Goal: Task Accomplishment & Management: Use online tool/utility

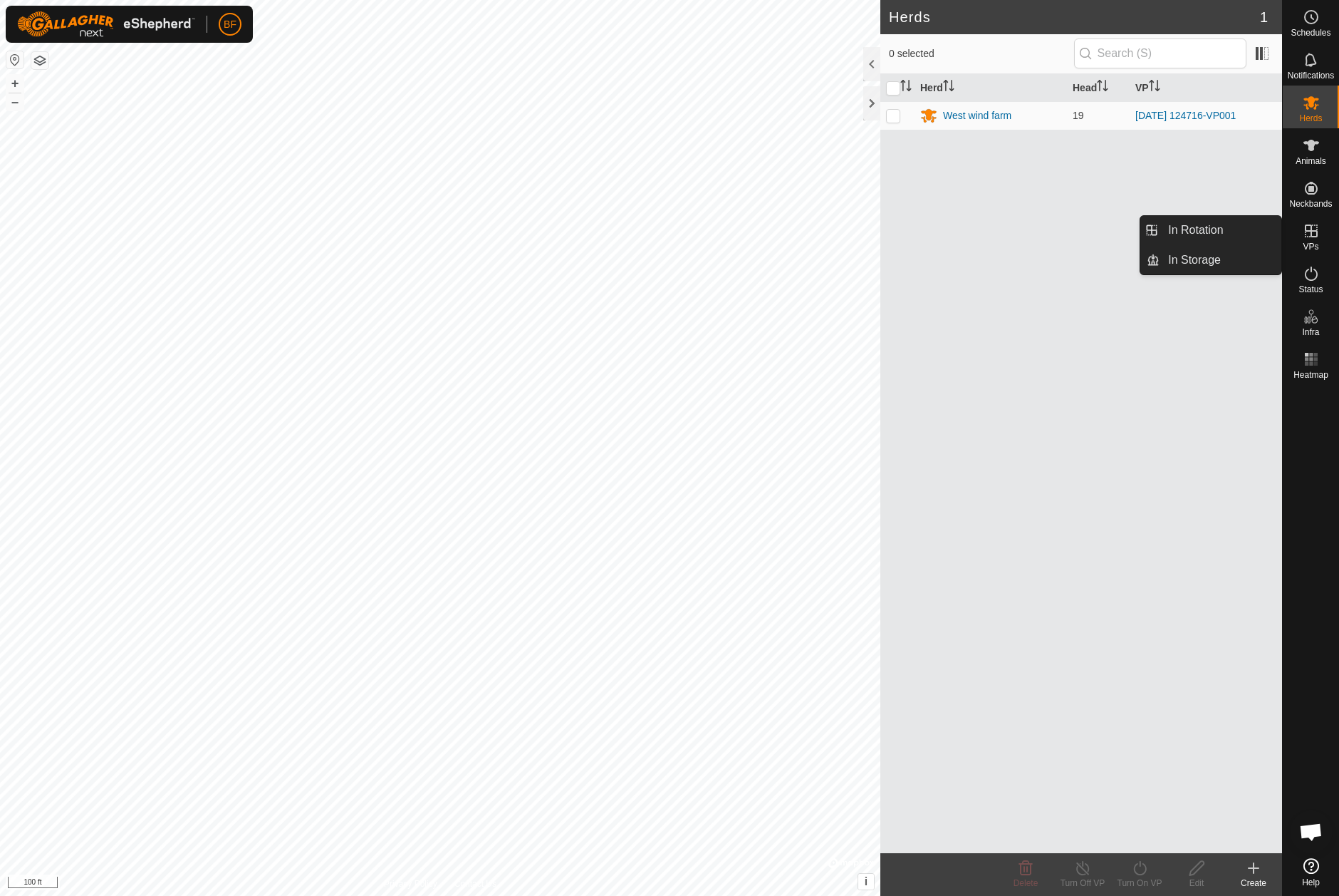
click at [1313, 237] on icon at bounding box center [1311, 230] width 12 height 12
click at [1227, 231] on link "In Rotation" at bounding box center [1221, 231] width 122 height 29
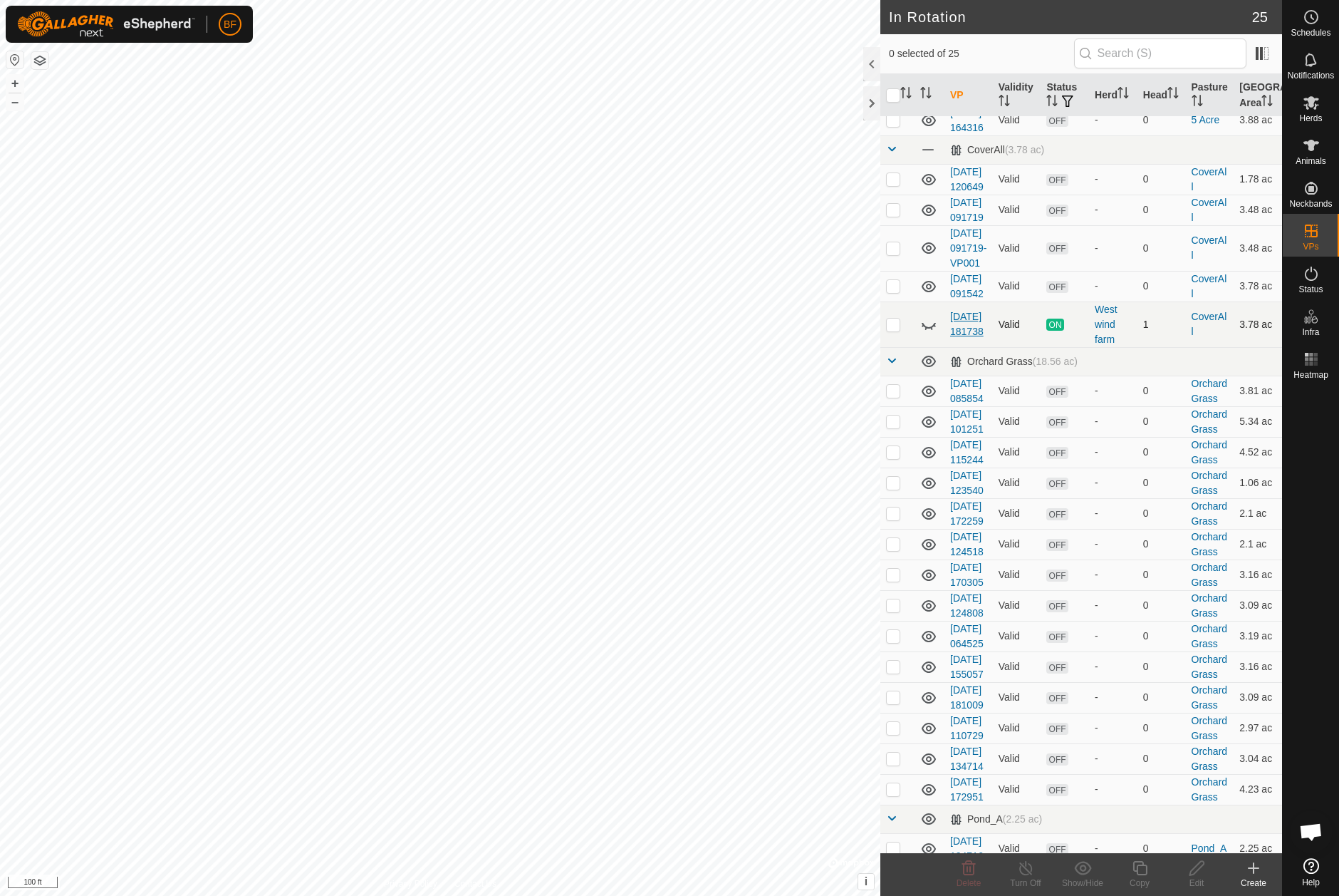
scroll to position [20, 0]
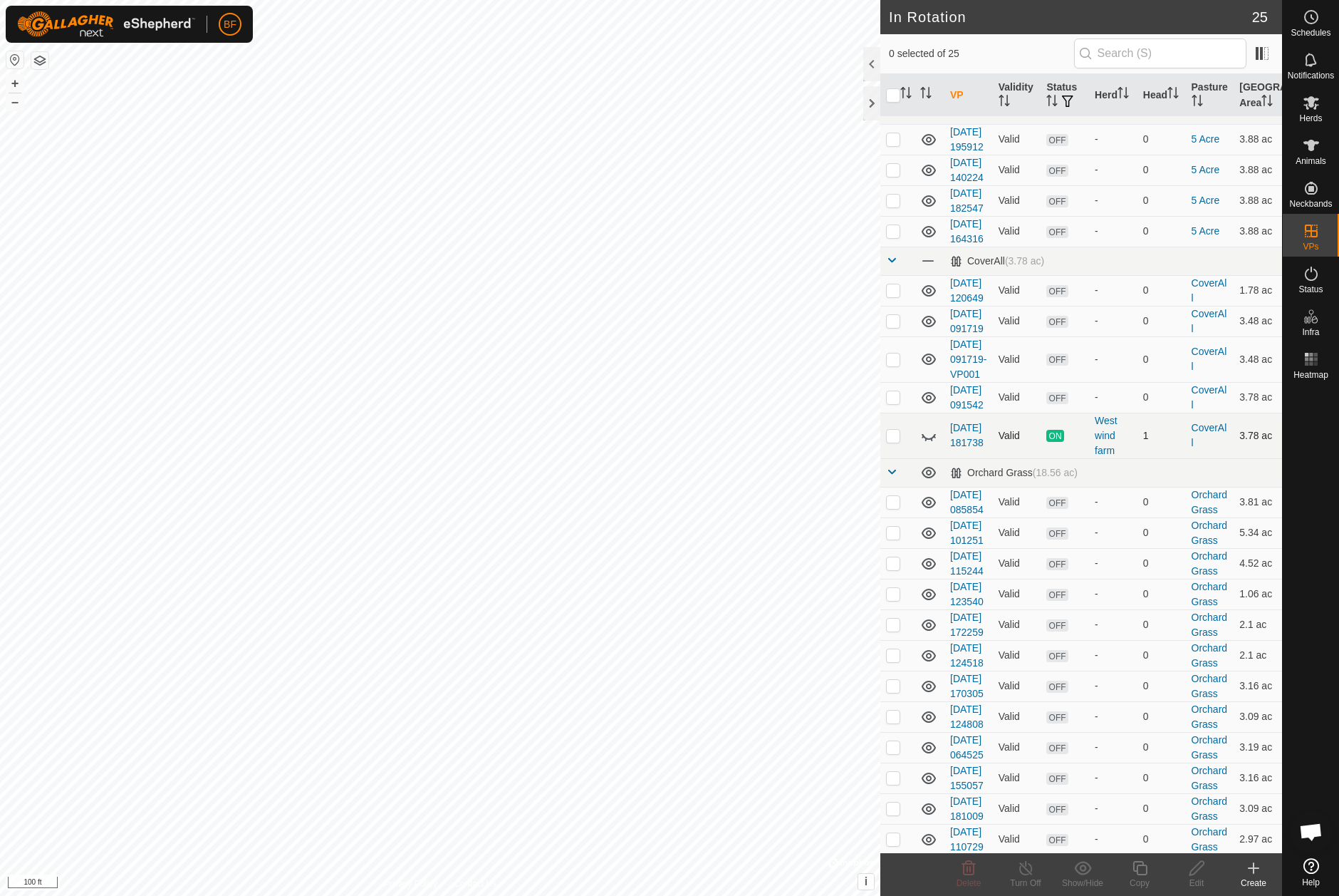
click at [894, 441] on p-checkbox at bounding box center [893, 436] width 14 height 12
checkbox input "true"
click at [1138, 867] on icon at bounding box center [1140, 868] width 18 height 17
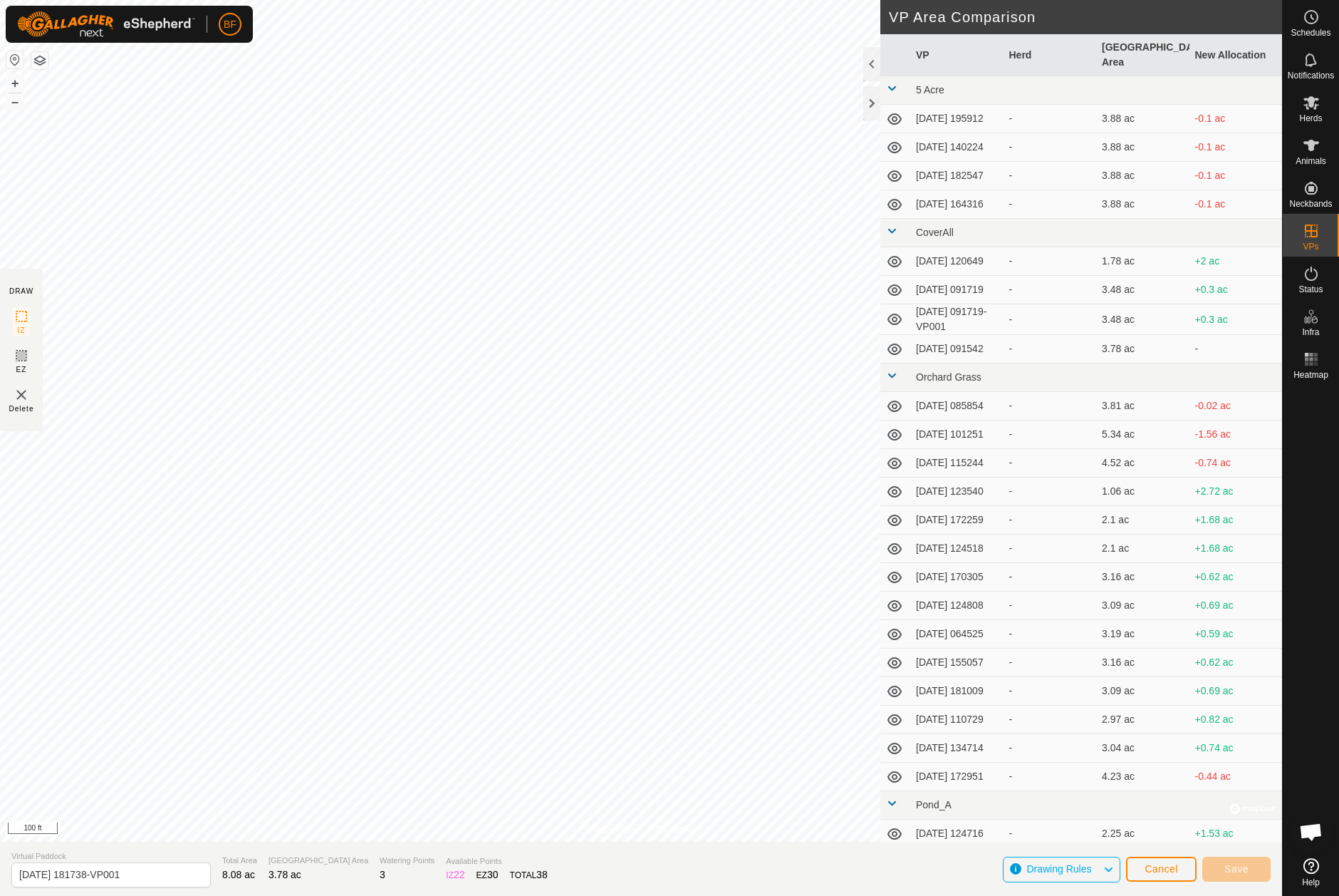
click at [1152, 862] on span "Cancel" at bounding box center [1161, 868] width 34 height 12
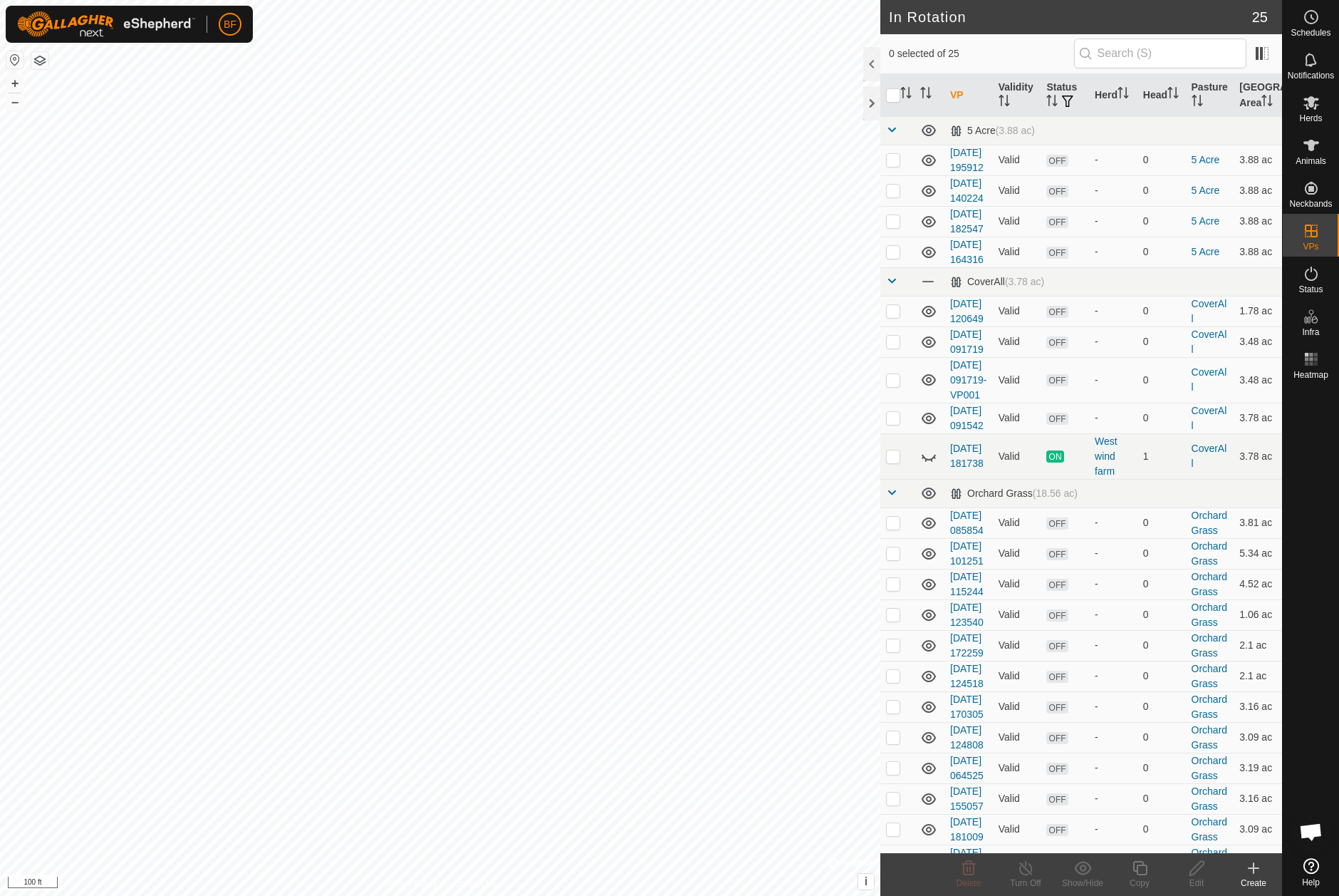
checkbox input "true"
click at [926, 464] on icon at bounding box center [930, 456] width 17 height 17
click at [931, 461] on icon at bounding box center [929, 456] width 14 height 12
click at [931, 464] on icon at bounding box center [930, 456] width 17 height 17
checkbox input "true"
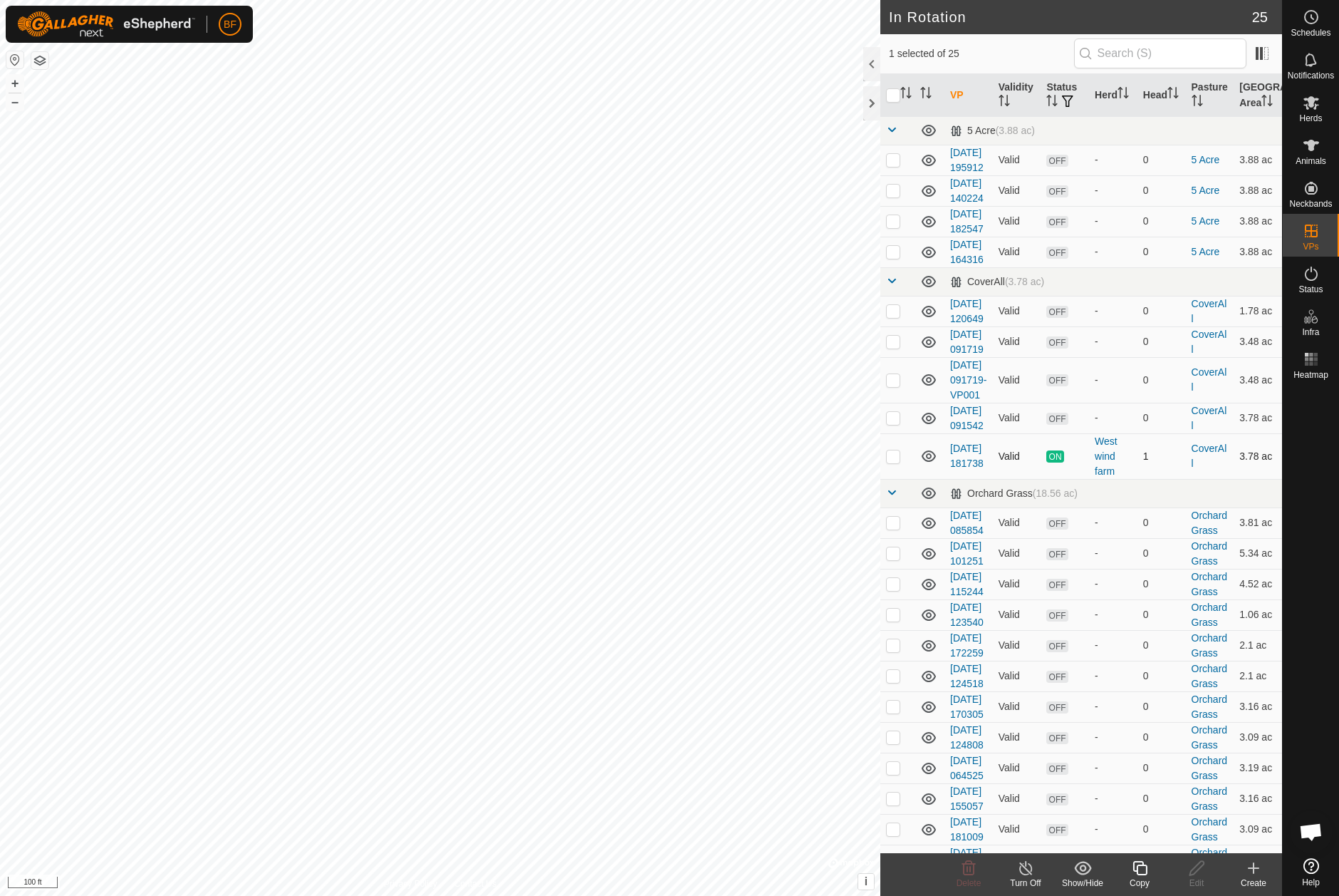
checkbox input "false"
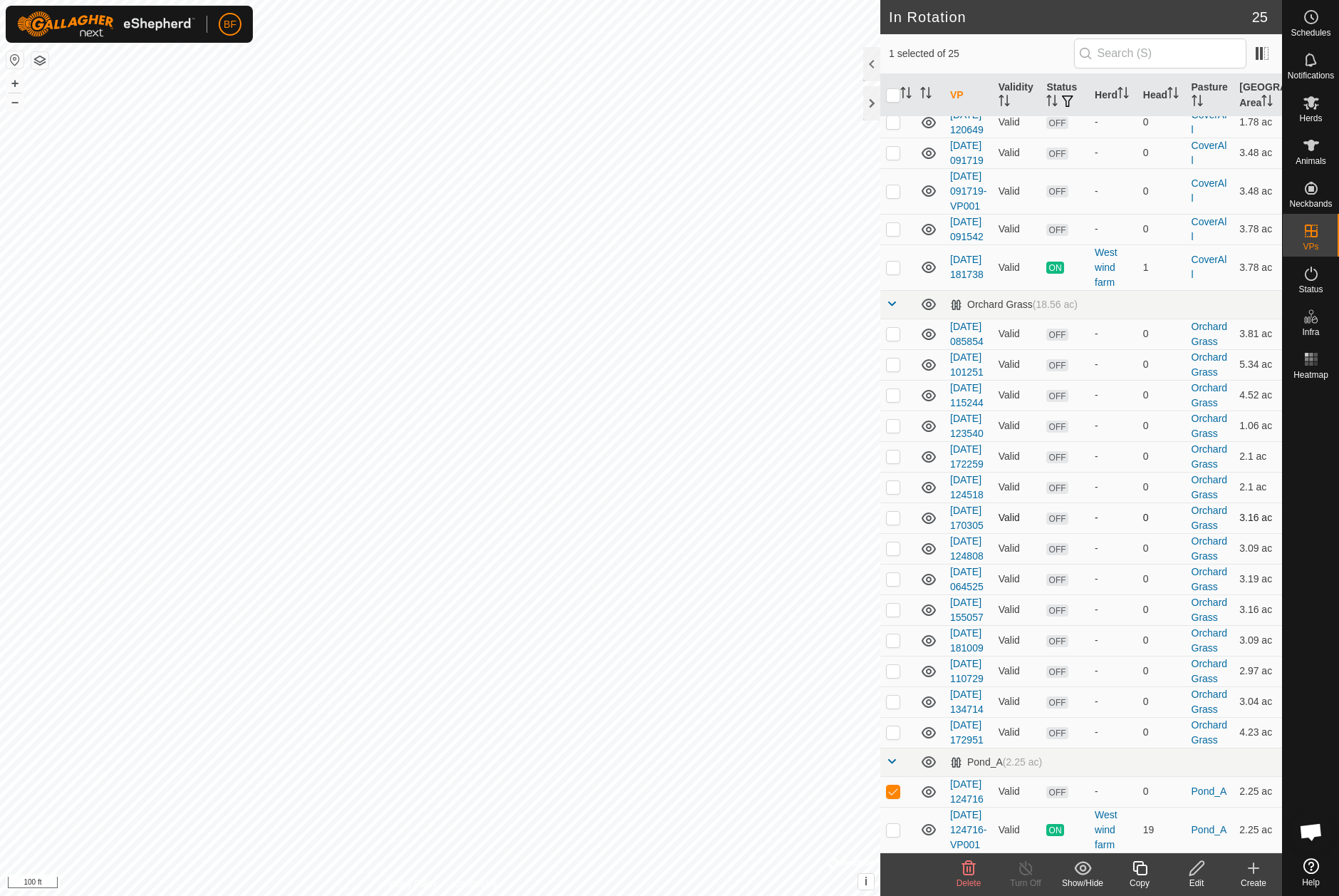
scroll to position [414, 0]
checkbox input "false"
click at [893, 824] on p-checkbox at bounding box center [893, 830] width 14 height 12
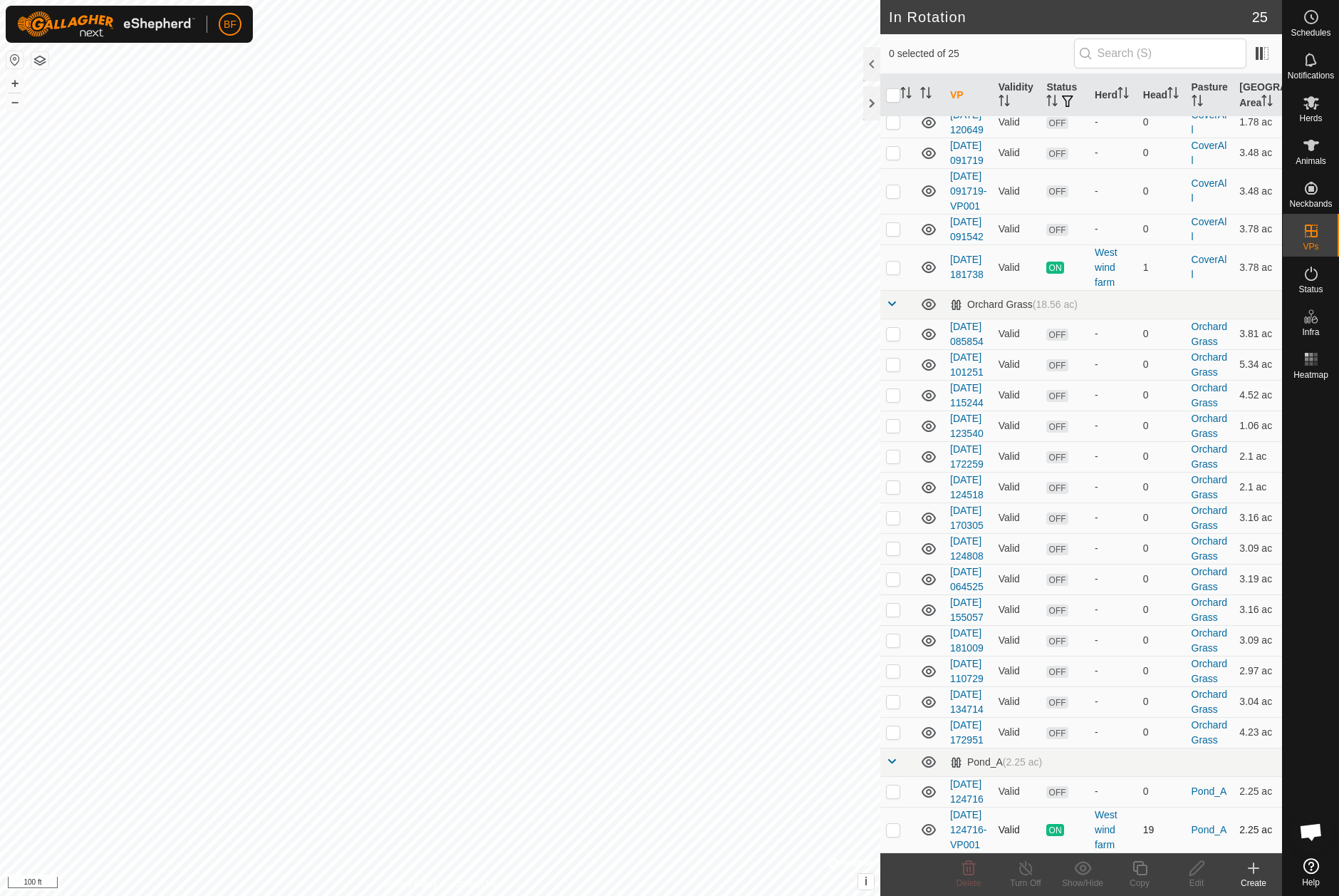
checkbox input "true"
click at [1141, 865] on icon at bounding box center [1139, 867] width 14 height 14
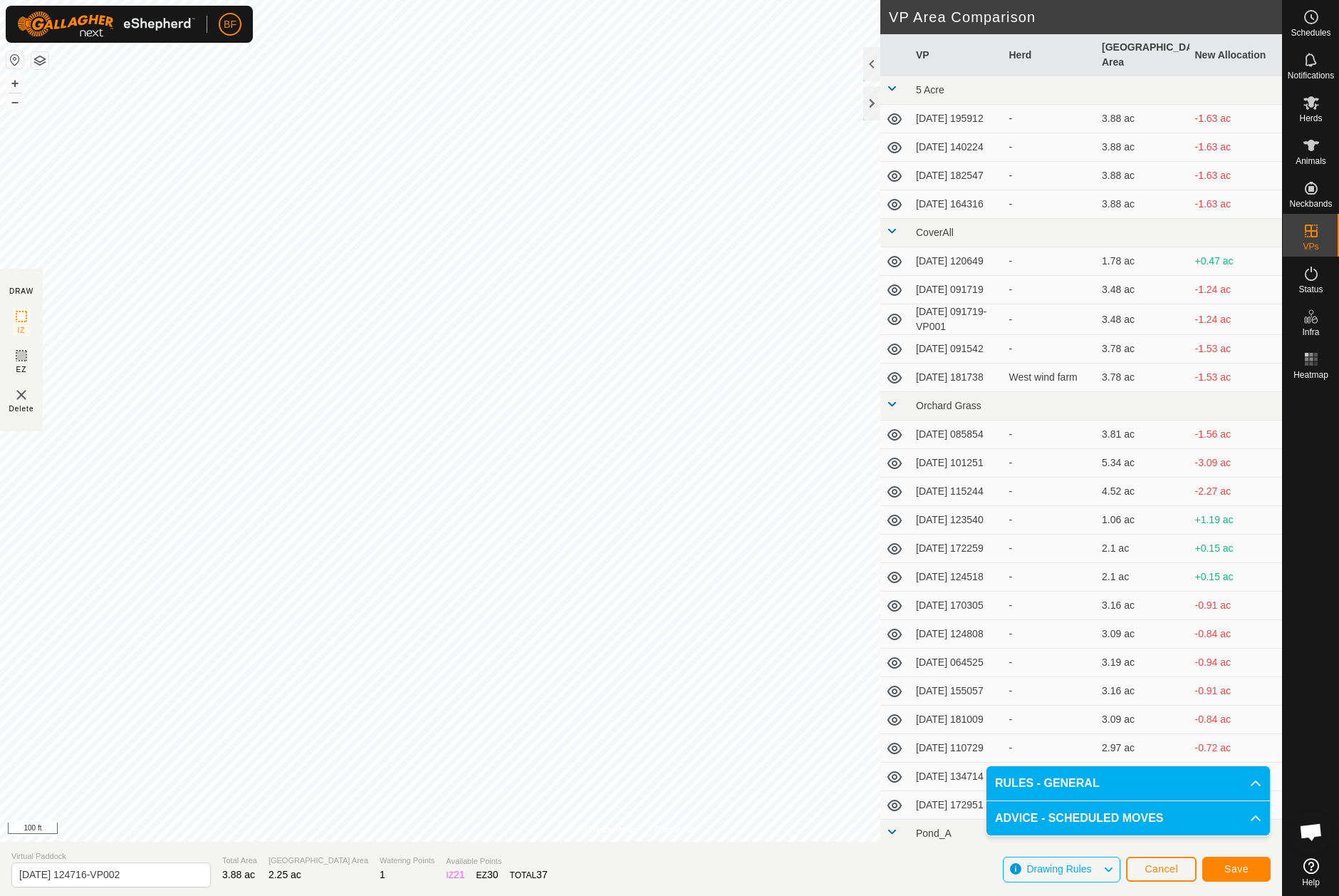
click at [1227, 868] on span "Save" at bounding box center [1236, 868] width 24 height 12
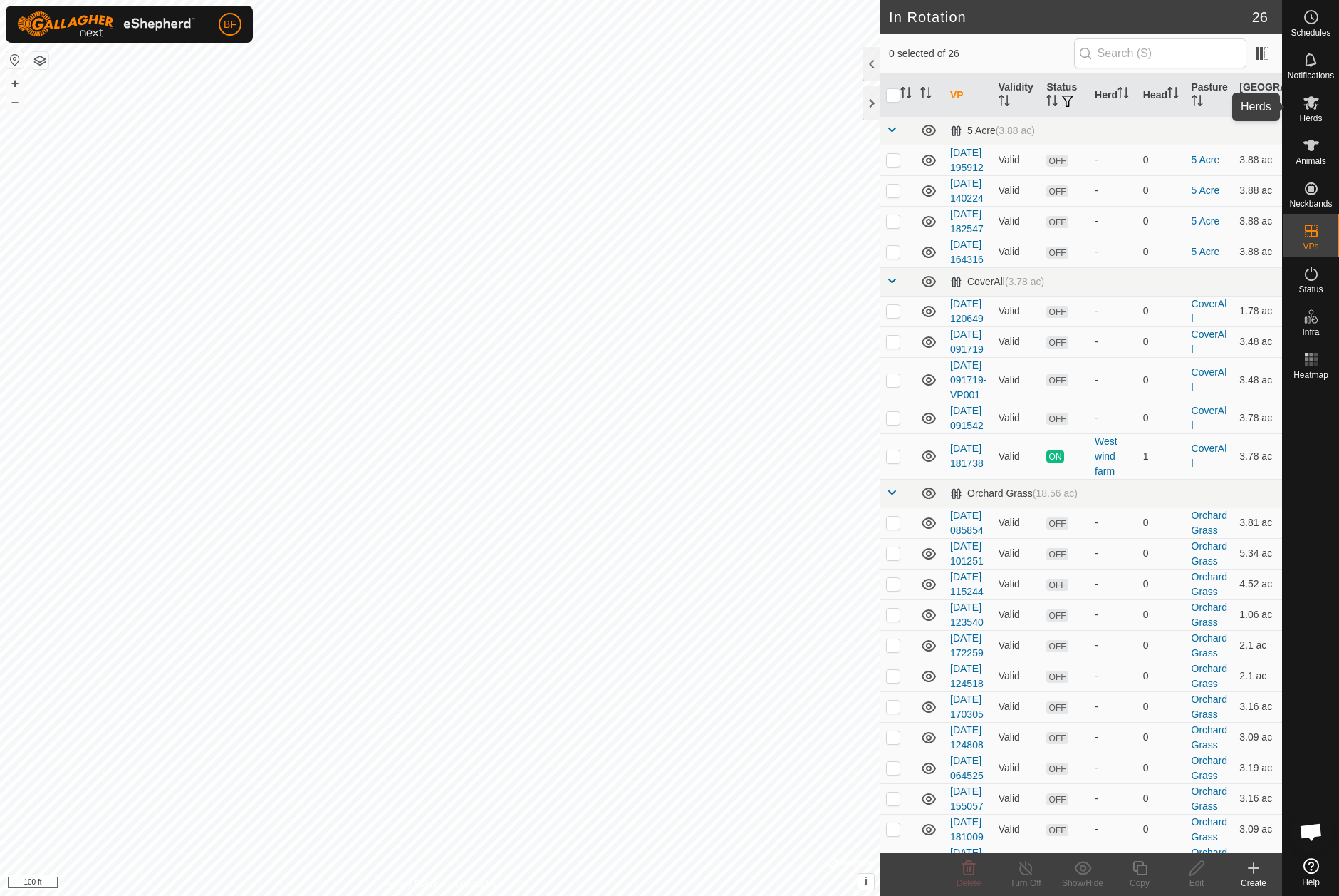
click at [1301, 103] on es-mob-svg-icon at bounding box center [1311, 103] width 26 height 23
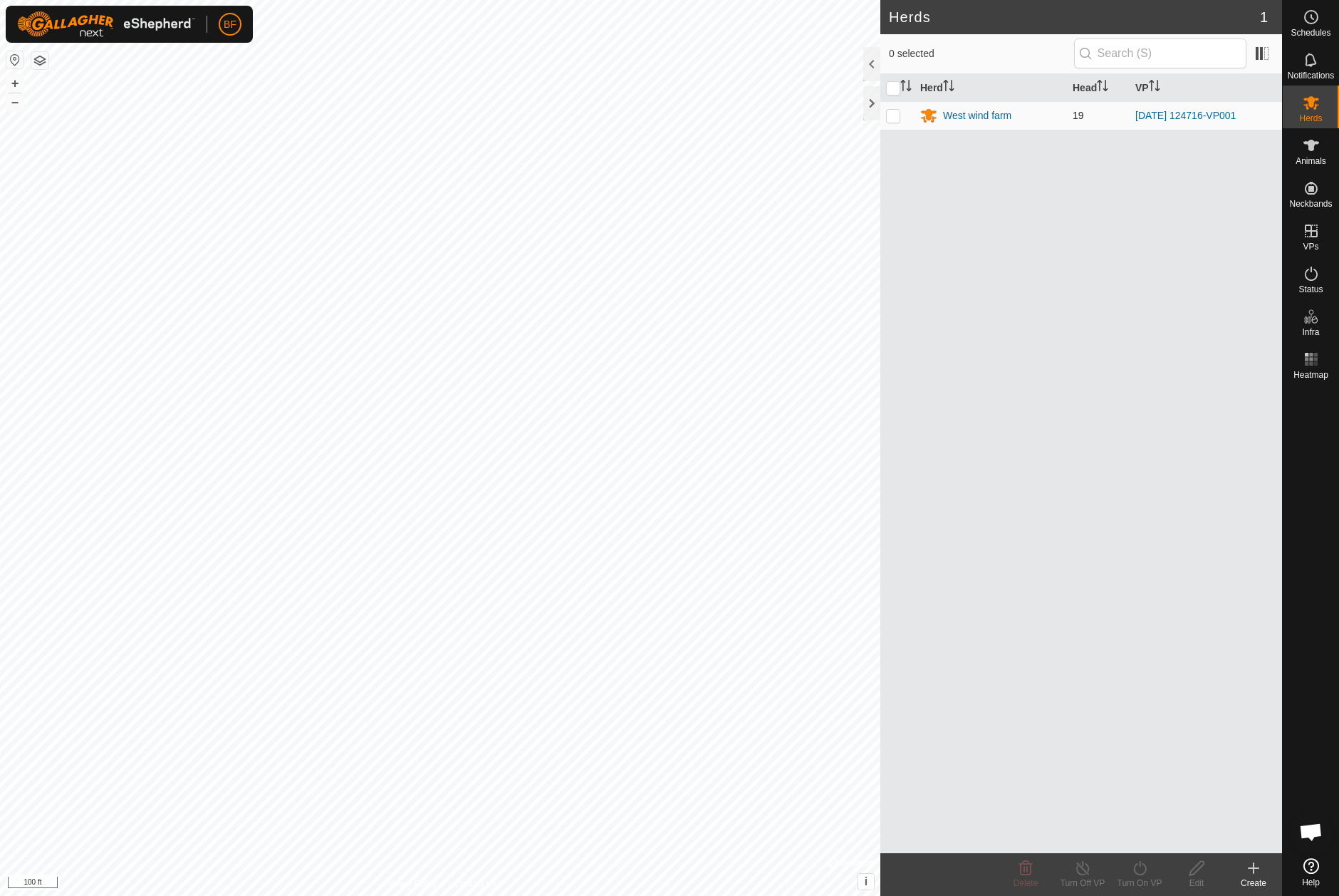
click at [893, 116] on p-checkbox at bounding box center [893, 115] width 14 height 12
checkbox input "true"
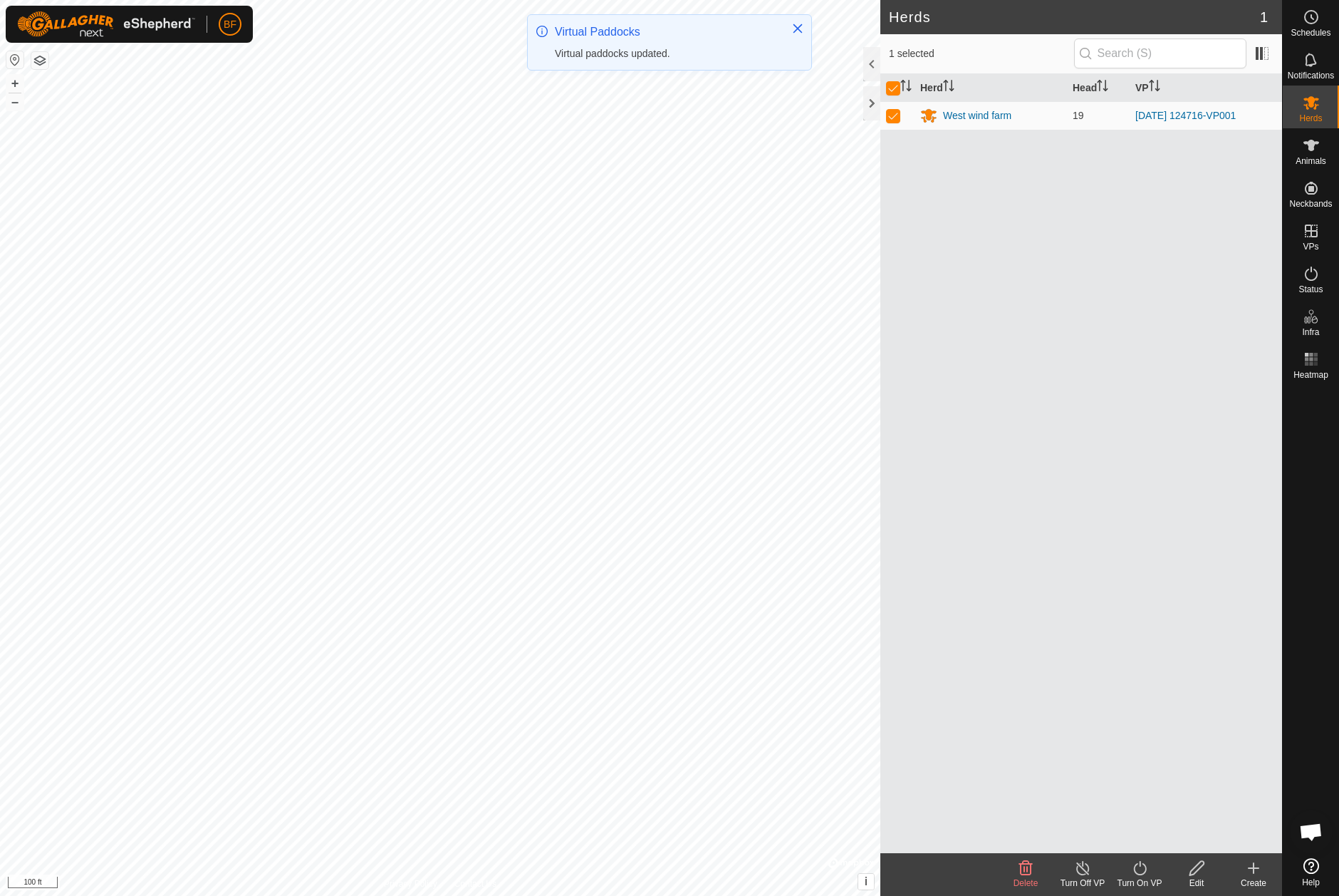
click at [1141, 873] on icon at bounding box center [1140, 868] width 18 height 17
click at [1124, 838] on link "Now" at bounding box center [1182, 836] width 141 height 29
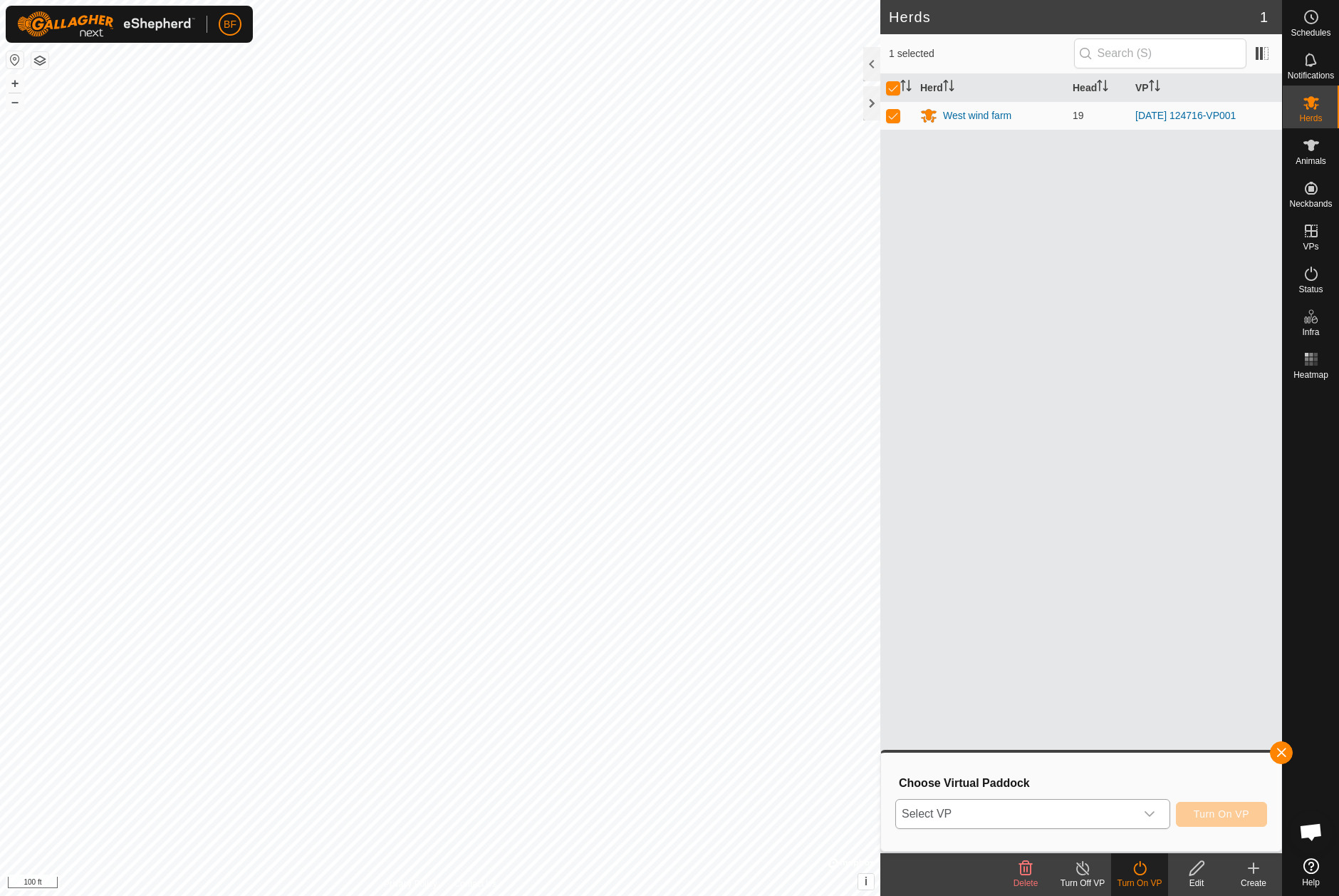
click at [1147, 809] on icon "dropdown trigger" at bounding box center [1150, 813] width 12 height 12
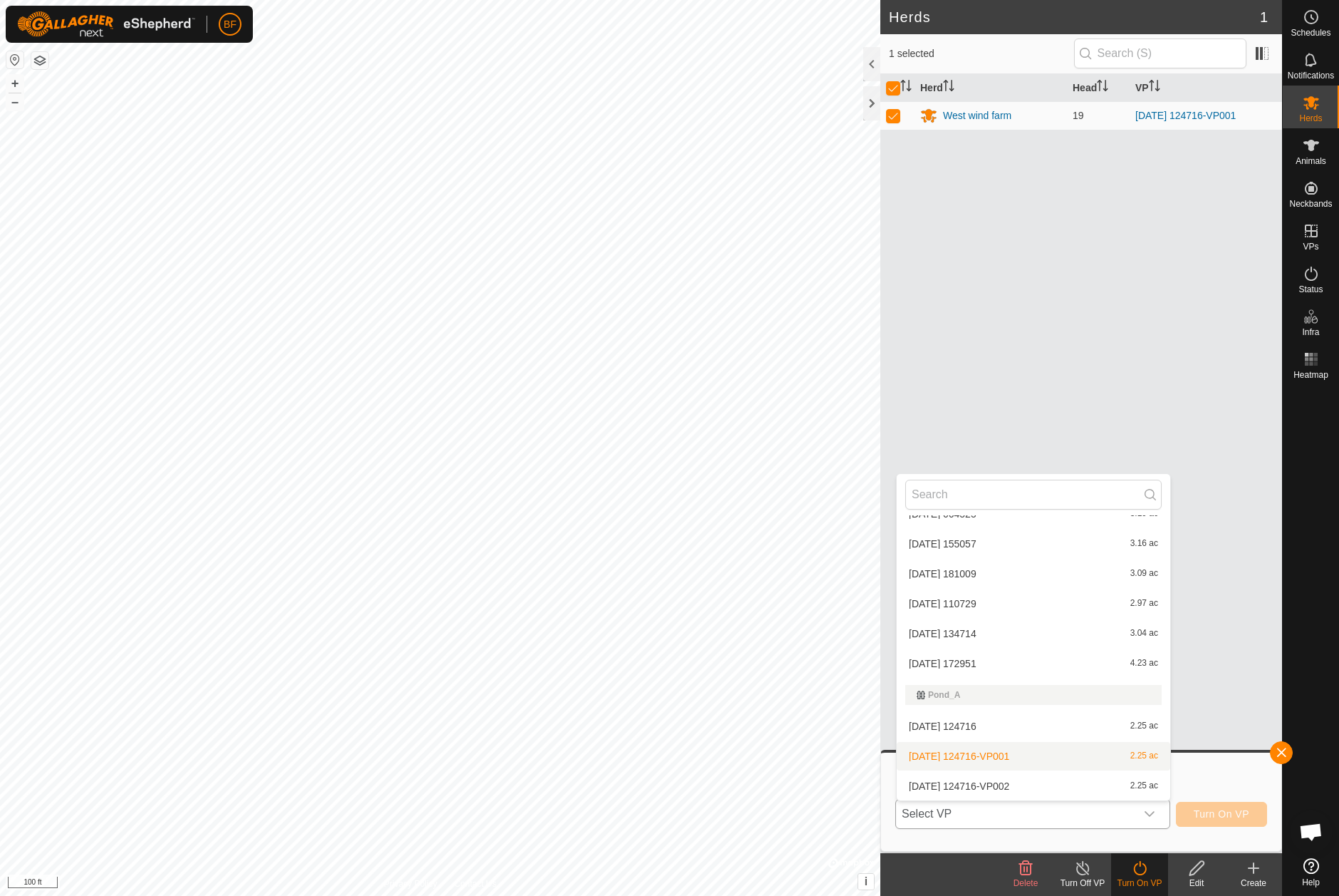
scroll to position [623, 0]
click at [1020, 728] on li "[DATE] 124716 2.25 ac" at bounding box center [1033, 726] width 274 height 29
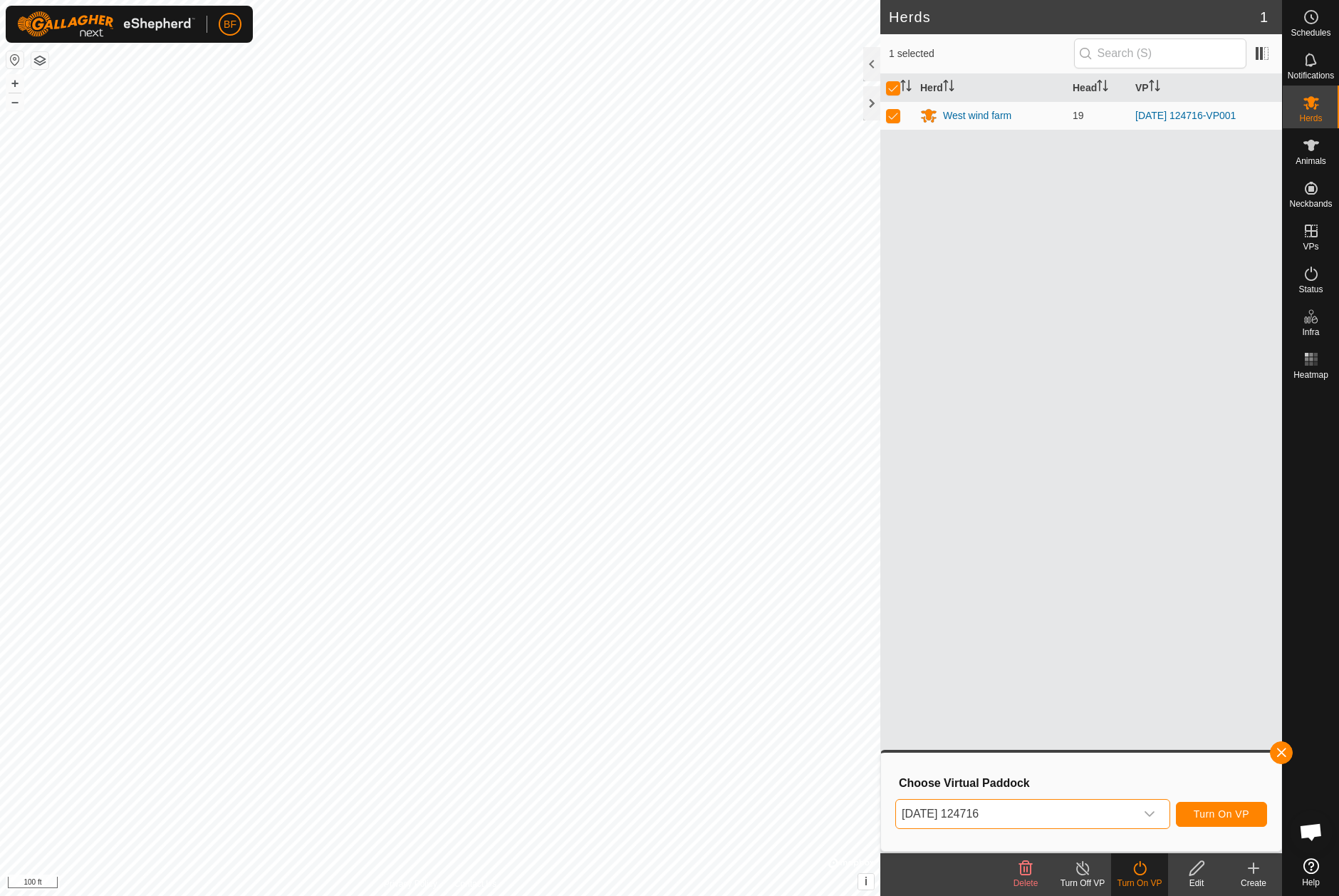
click at [1080, 814] on span "[DATE] 124716" at bounding box center [1015, 814] width 239 height 29
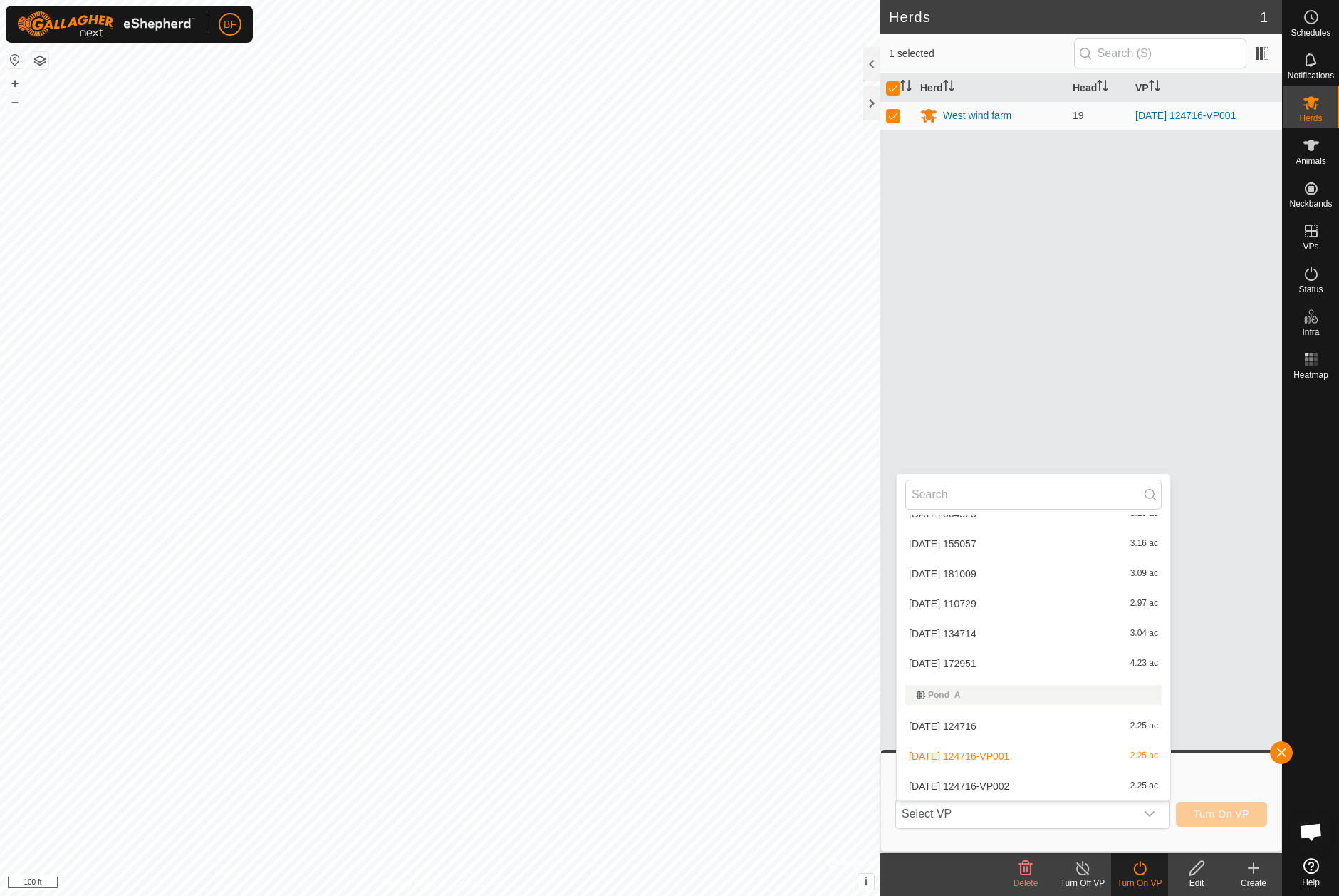
click at [1023, 782] on li "[DATE] 124716-VP002 2.25 ac" at bounding box center [1033, 786] width 274 height 29
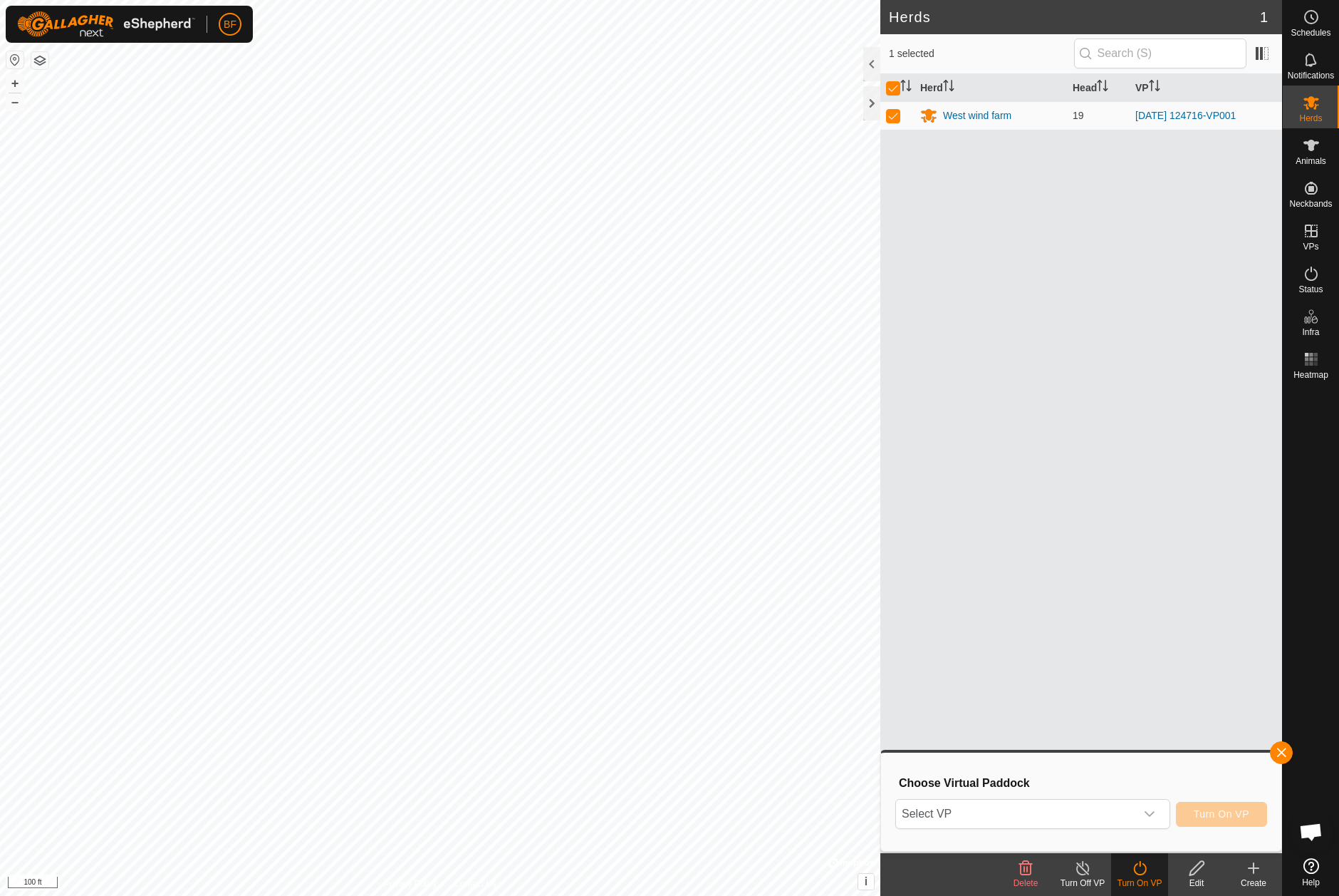
scroll to position [620, 0]
click at [1213, 819] on span "Turn On VP" at bounding box center [1222, 813] width 56 height 12
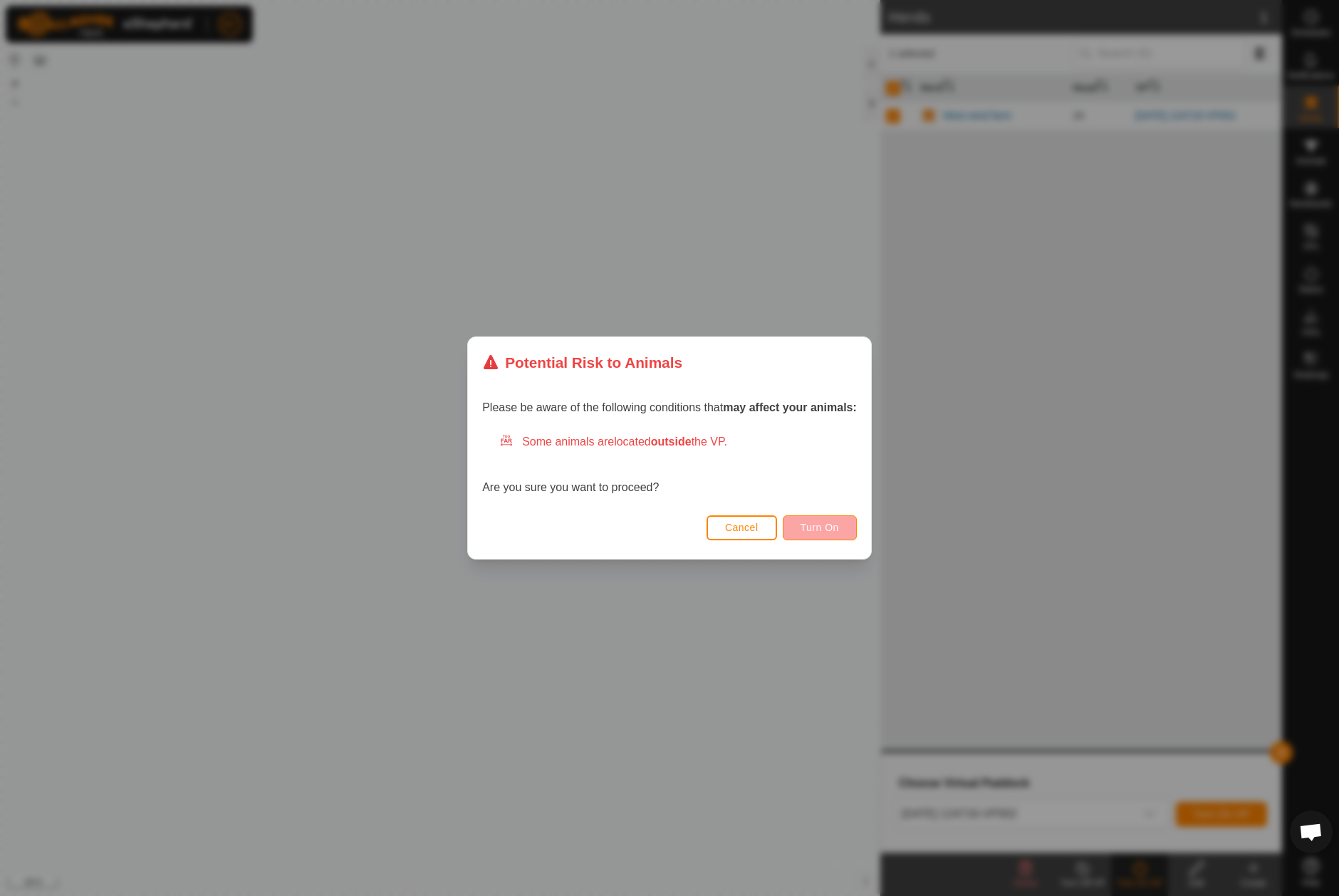
click at [816, 524] on span "Turn On" at bounding box center [820, 527] width 38 height 12
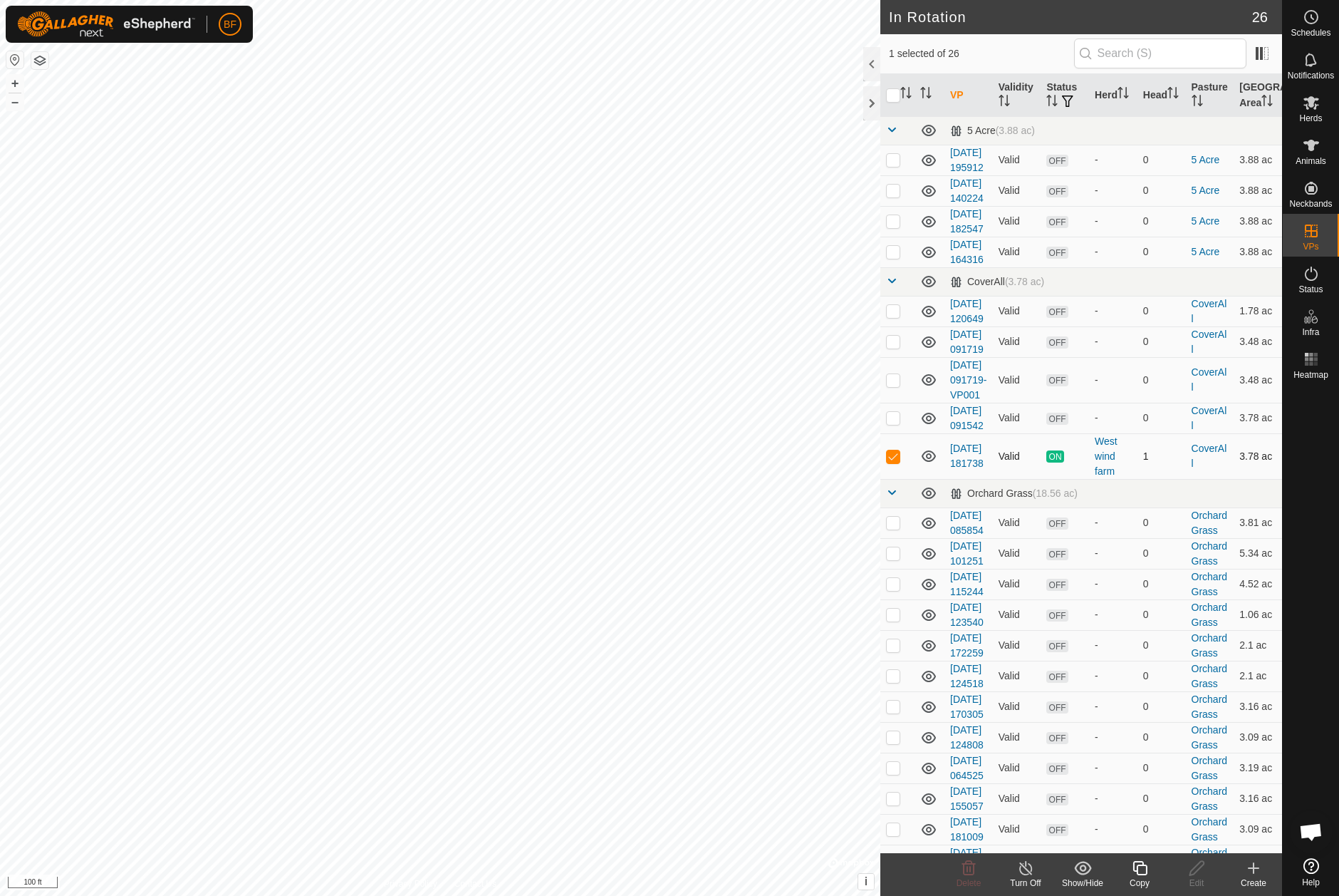
click at [895, 461] on p-checkbox at bounding box center [893, 456] width 14 height 12
click at [894, 461] on p-checkbox at bounding box center [893, 456] width 14 height 12
checkbox input "true"
click at [1023, 871] on icon at bounding box center [1026, 868] width 18 height 17
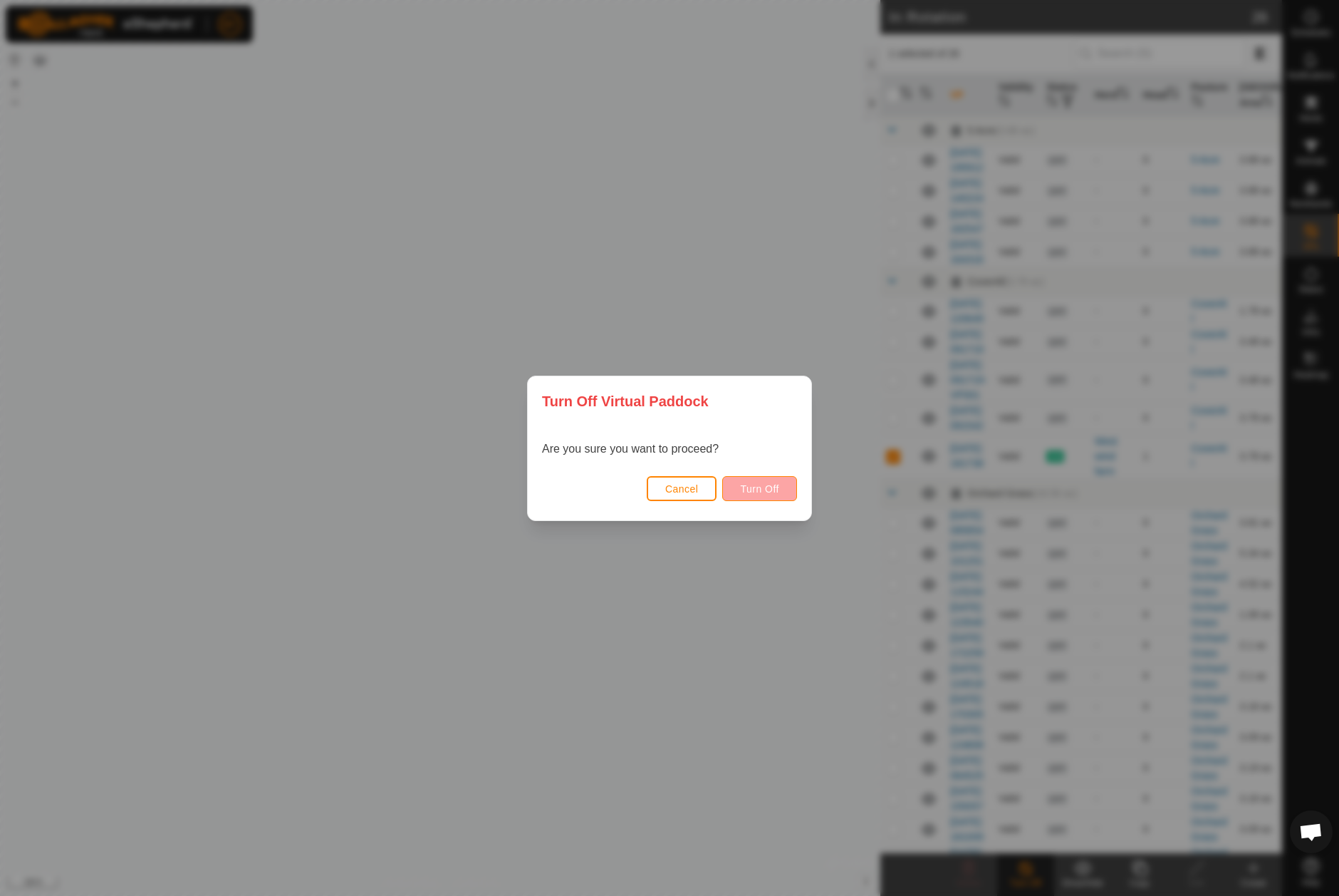
click at [784, 487] on button "Turn Off" at bounding box center [759, 488] width 75 height 25
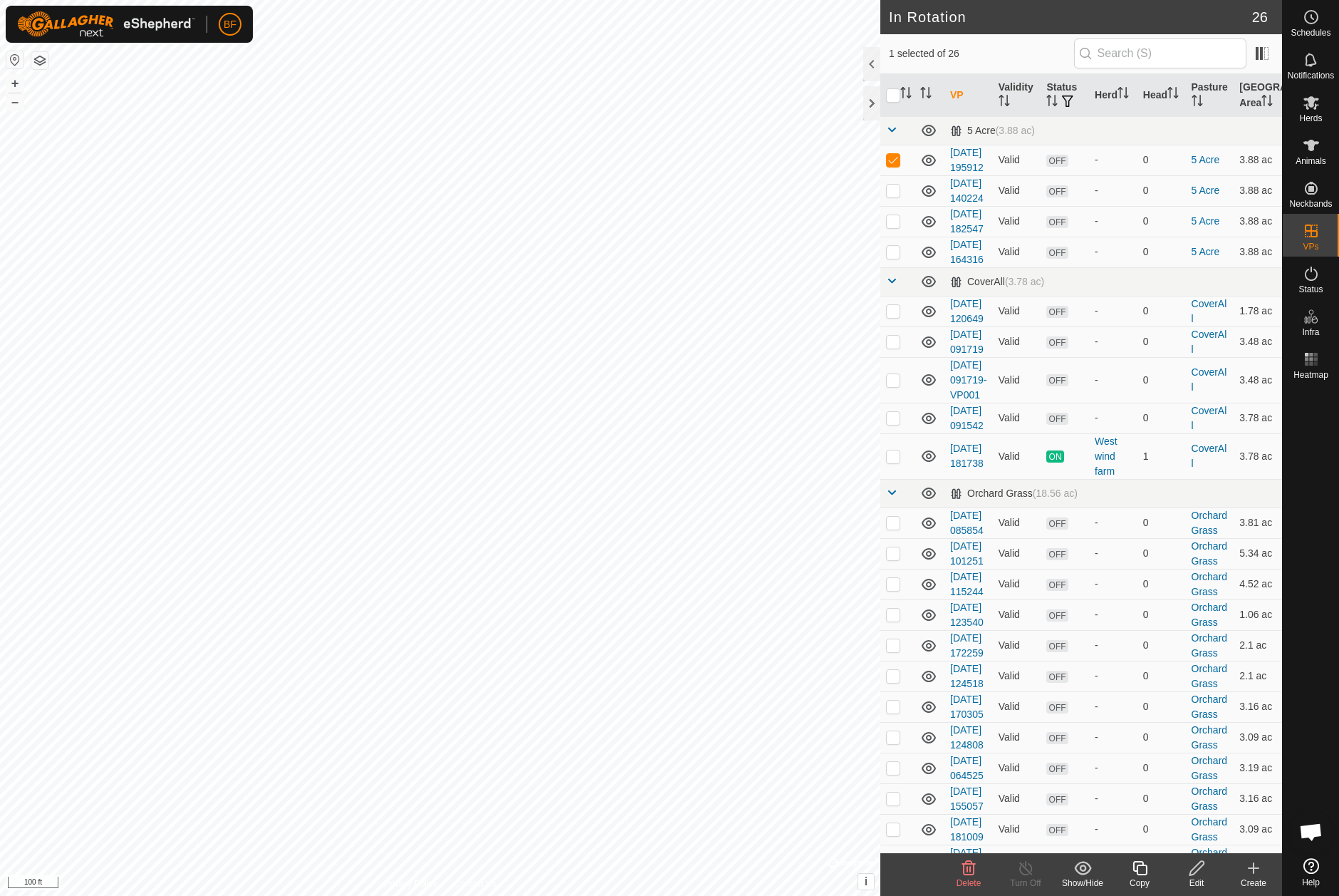
checkbox input "false"
checkbox input "true"
checkbox input "false"
click at [899, 461] on p-checkbox at bounding box center [893, 456] width 14 height 12
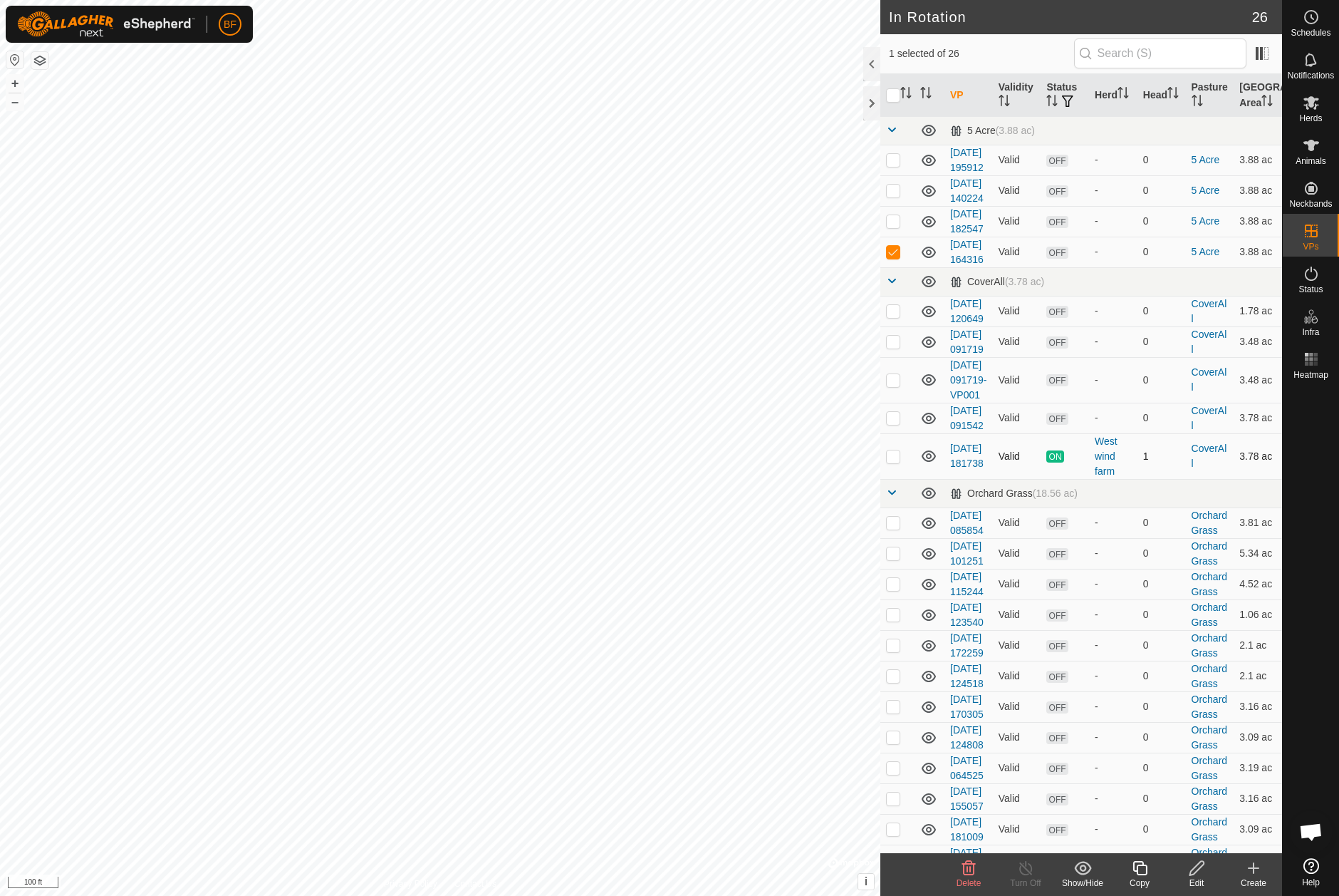
checkbox input "true"
click at [959, 469] on link "[DATE] 181738" at bounding box center [967, 455] width 34 height 26
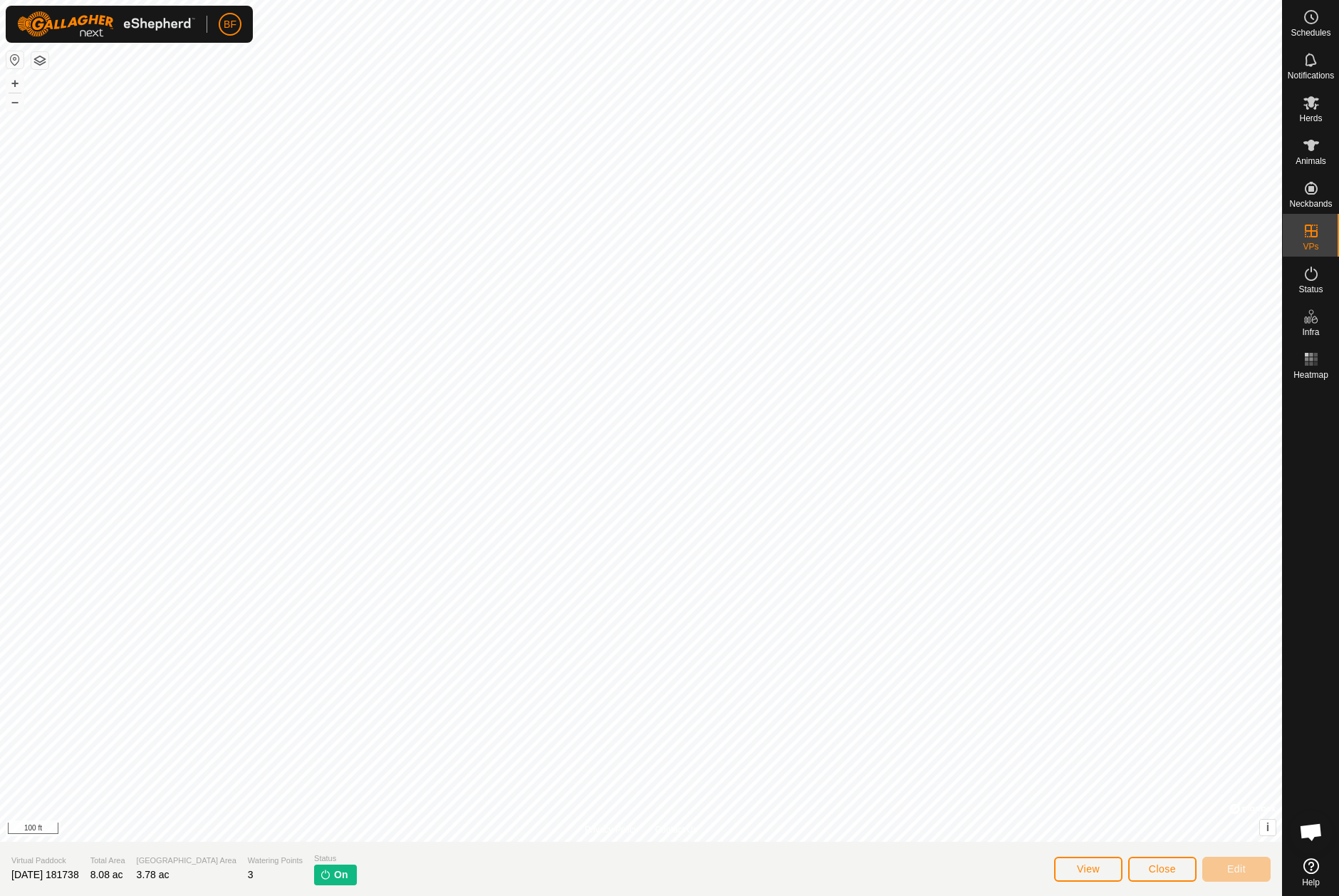
click at [1143, 871] on button "Close" at bounding box center [1162, 869] width 68 height 25
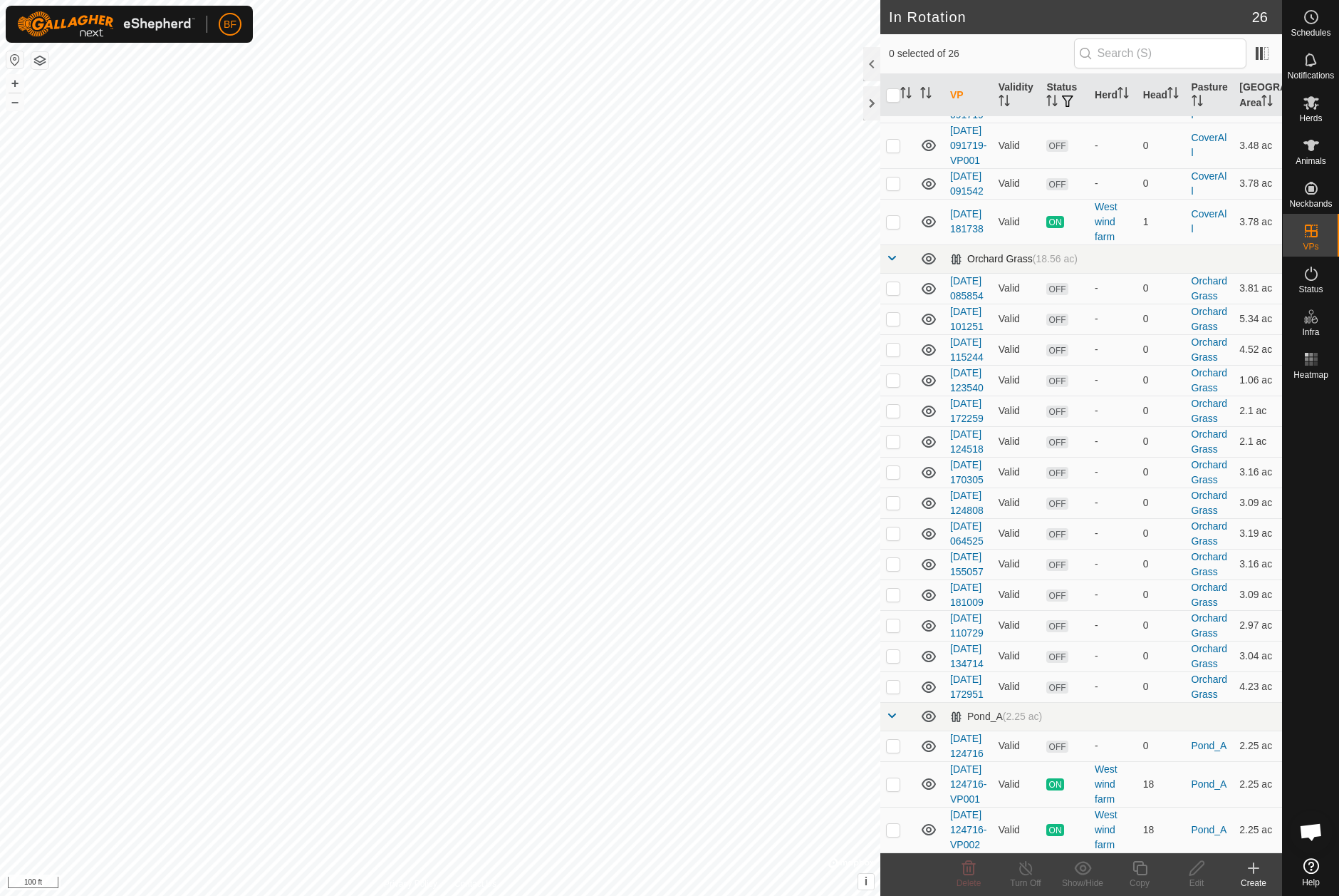
scroll to position [610, 0]
click at [232, 23] on span "BF" at bounding box center [230, 25] width 12 height 15
click at [243, 115] on link "Logout" at bounding box center [295, 110] width 141 height 23
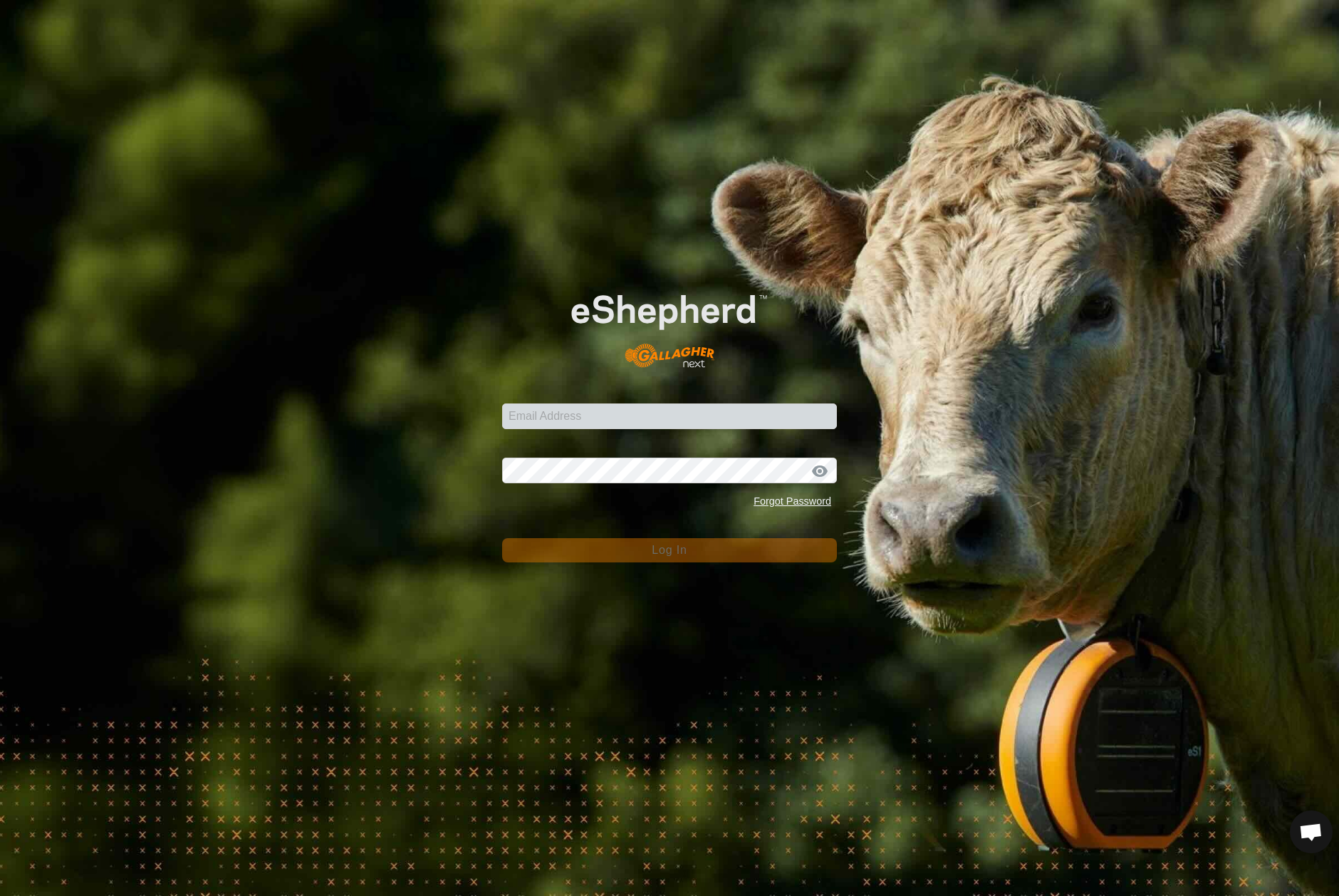
click at [504, 290] on div at bounding box center [669, 326] width 335 height 119
